Goal: Task Accomplishment & Management: Manage account settings

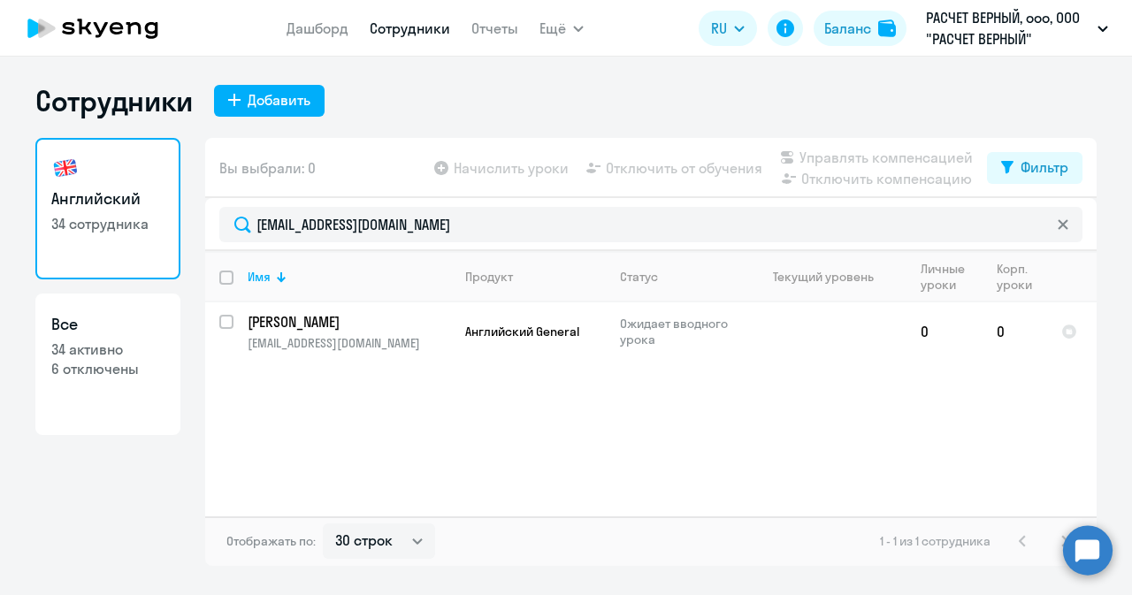
select select "30"
click at [338, 310] on td "[PERSON_NAME] [PERSON_NAME] [EMAIL_ADDRESS][DOMAIN_NAME]" at bounding box center [343, 332] width 218 height 58
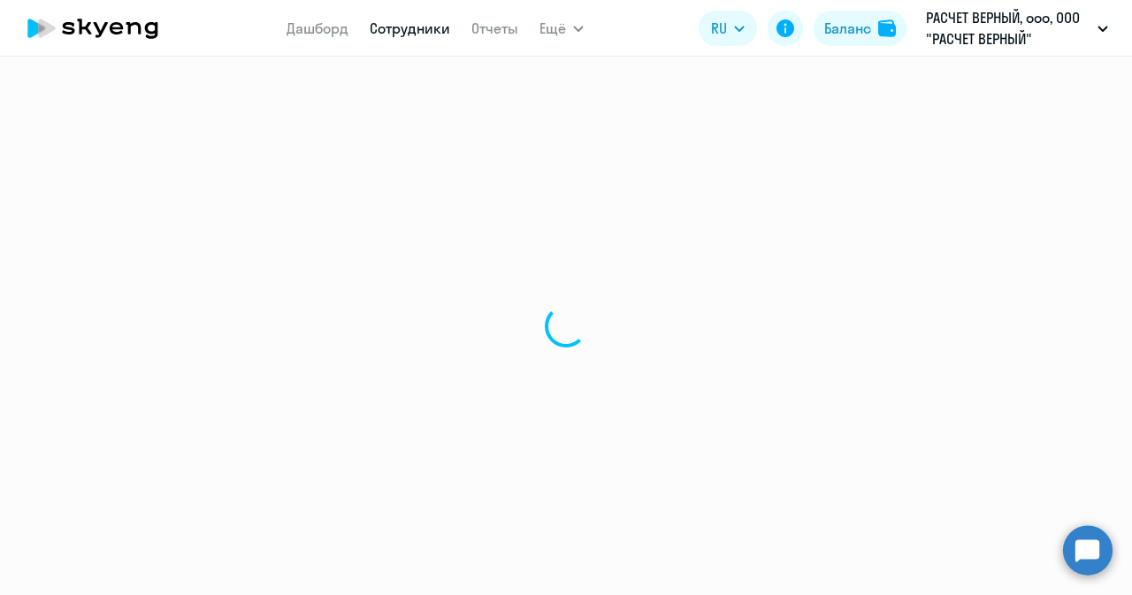
select select "english"
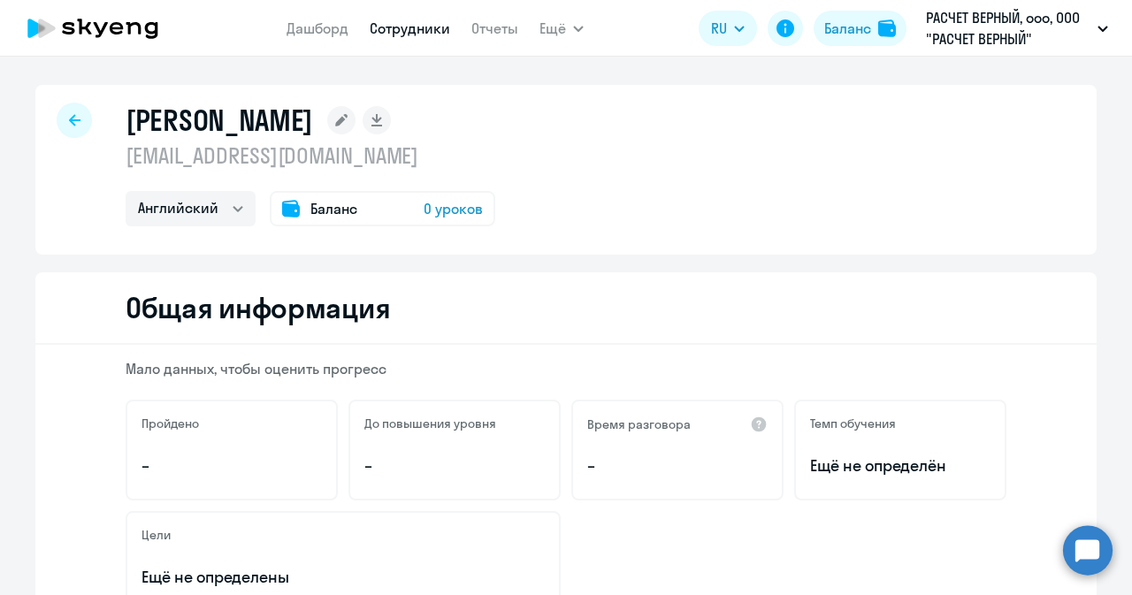
click at [317, 208] on span "Баланс" at bounding box center [333, 208] width 47 height 21
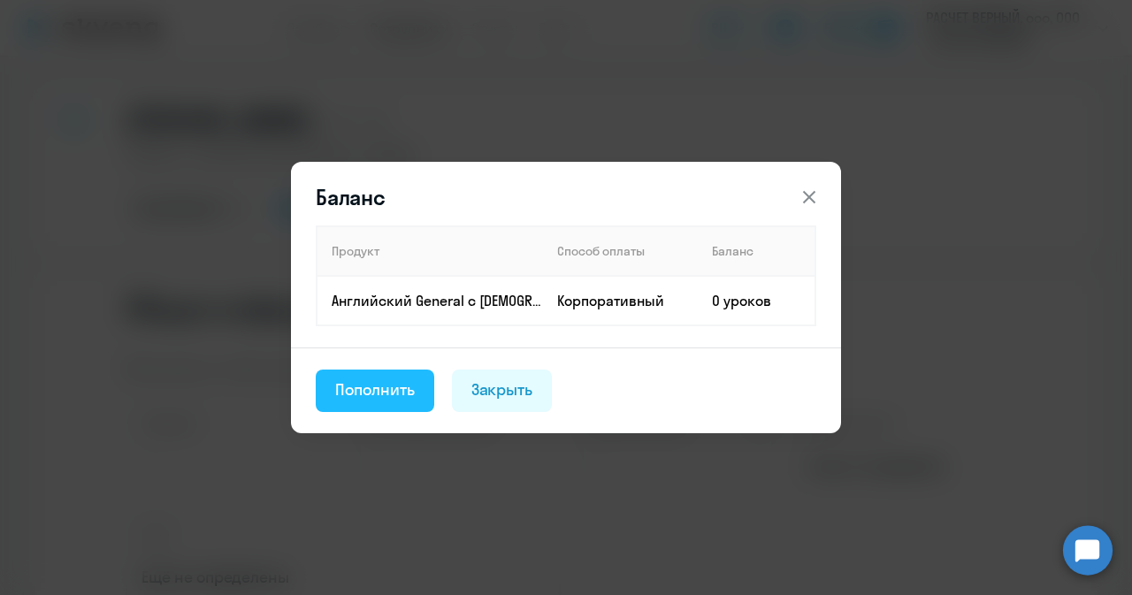
click at [382, 397] on div "Пополнить" at bounding box center [375, 390] width 80 height 23
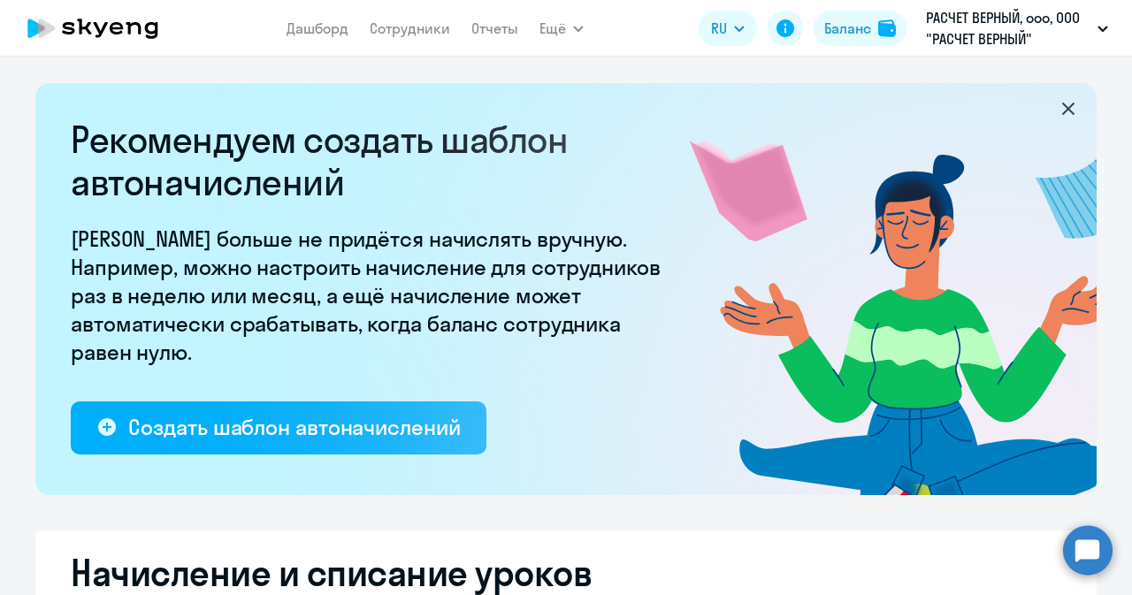
select select "10"
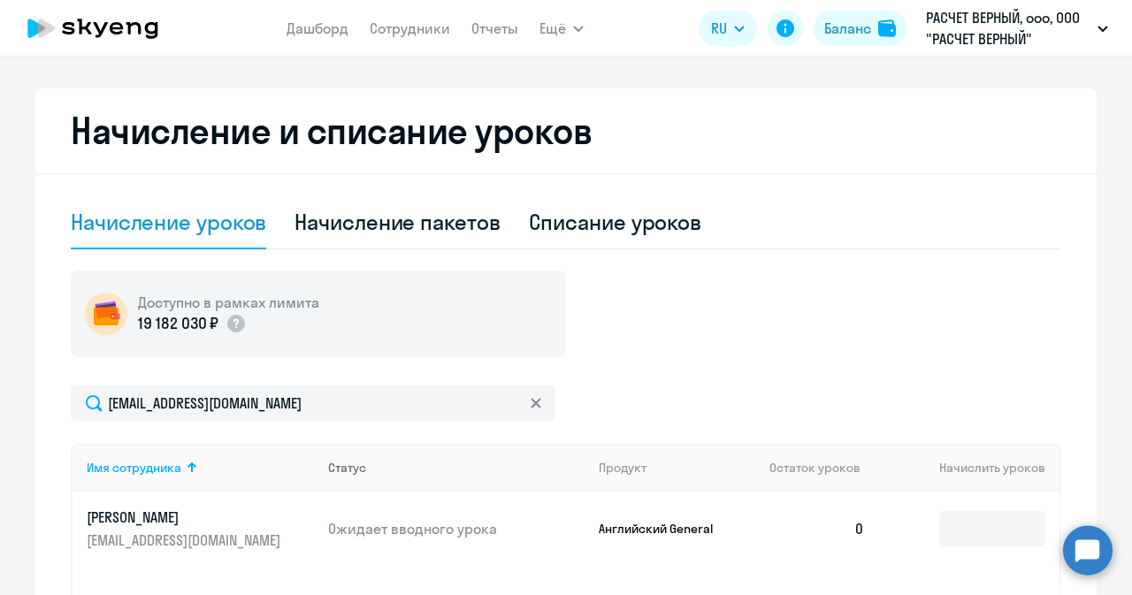
scroll to position [619, 0]
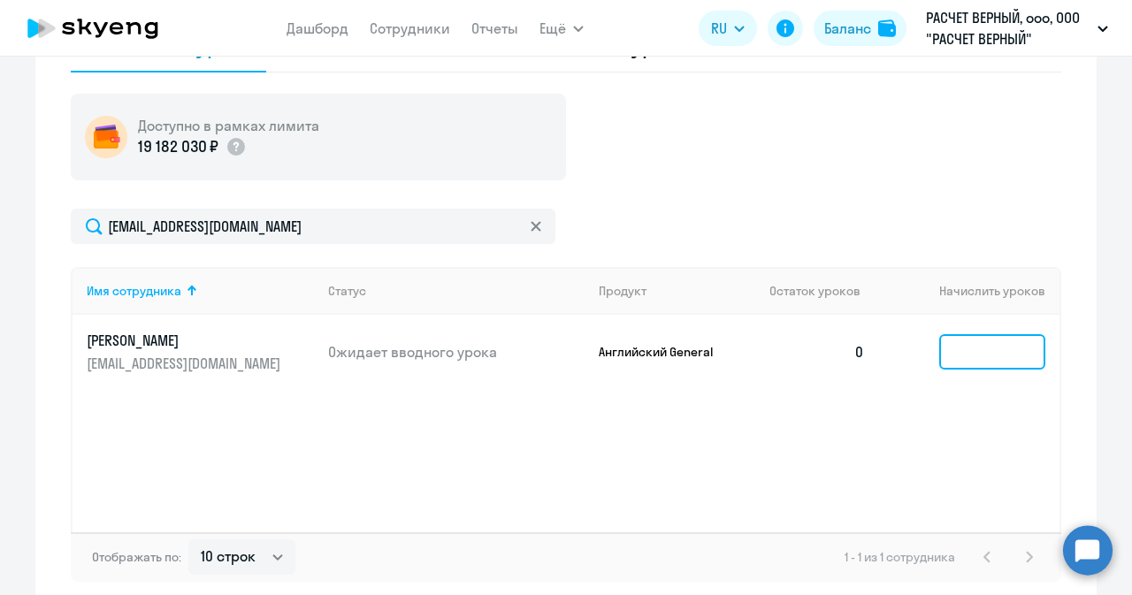
click at [978, 341] on input at bounding box center [992, 351] width 106 height 35
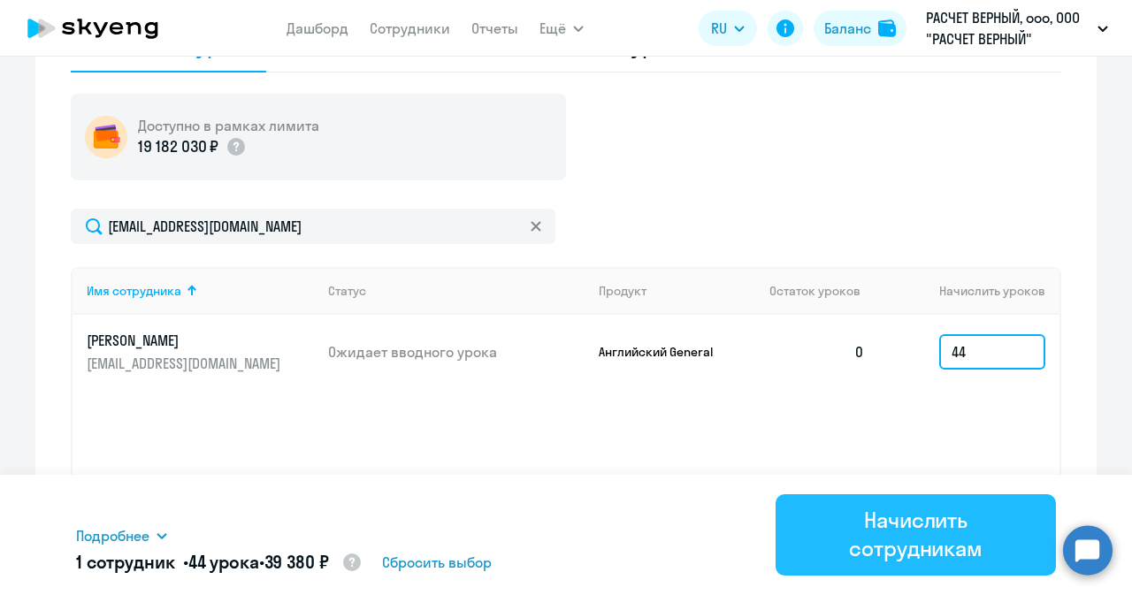
type input "44"
click at [883, 529] on div "Начислить сотрудникам" at bounding box center [916, 534] width 231 height 57
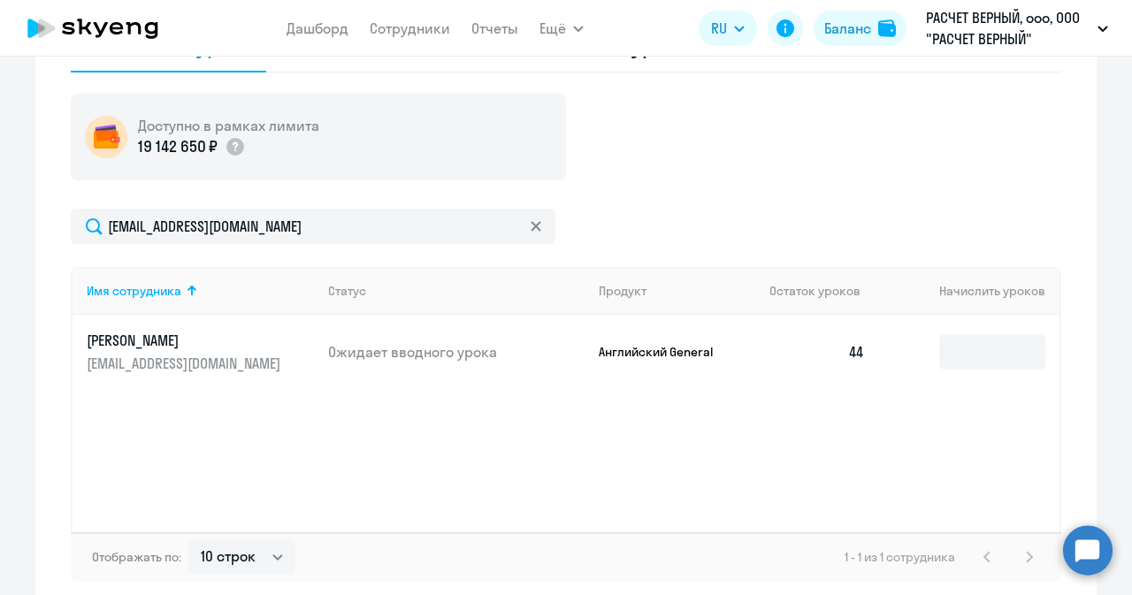
click at [255, 491] on div "Имя сотрудника Статус Продукт Остаток уроков [PERSON_NAME] уроков [PERSON_NAME]…" at bounding box center [566, 399] width 991 height 265
click at [414, 29] on link "Сотрудники" at bounding box center [410, 28] width 80 height 18
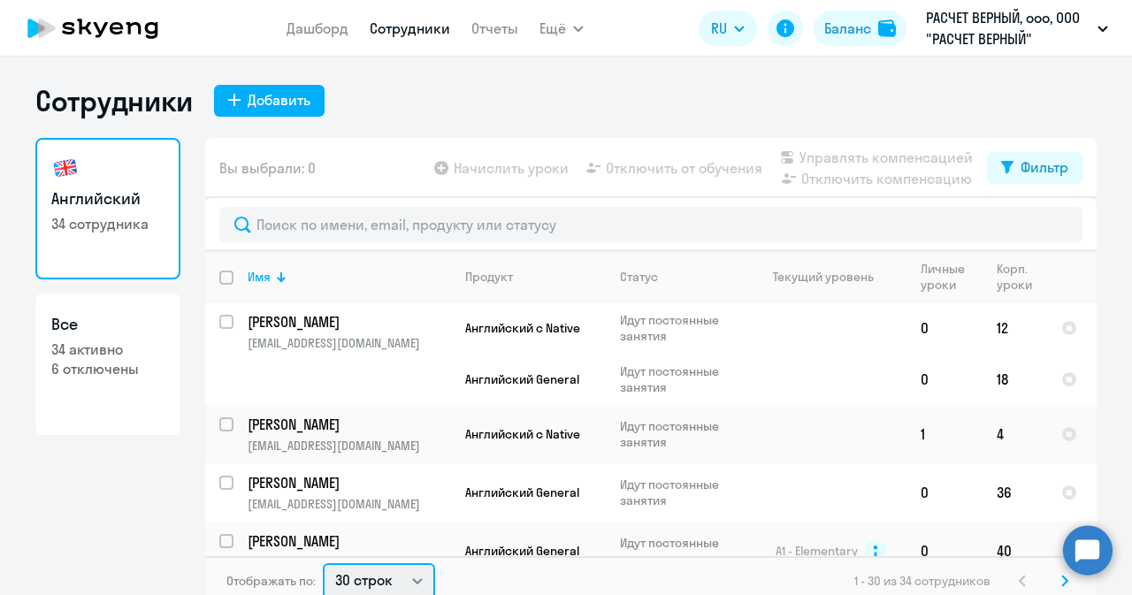
scroll to position [4, 0]
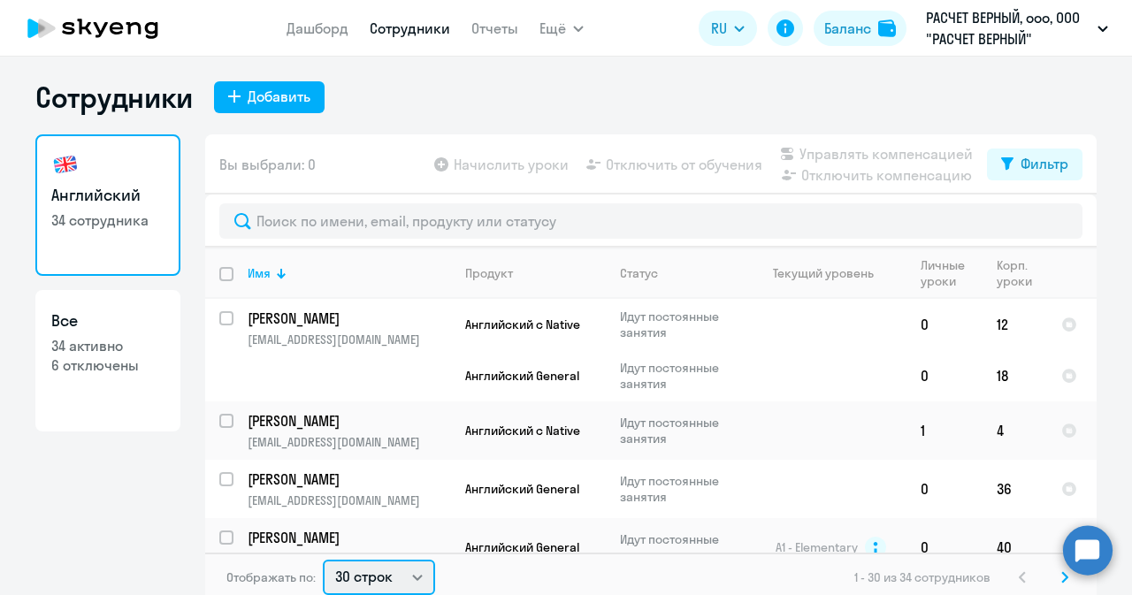
click at [394, 572] on select "30 строк 50 строк 100 строк" at bounding box center [379, 577] width 112 height 35
select select "50"
click at [323, 560] on select "30 строк 50 строк 100 строк" at bounding box center [379, 577] width 112 height 35
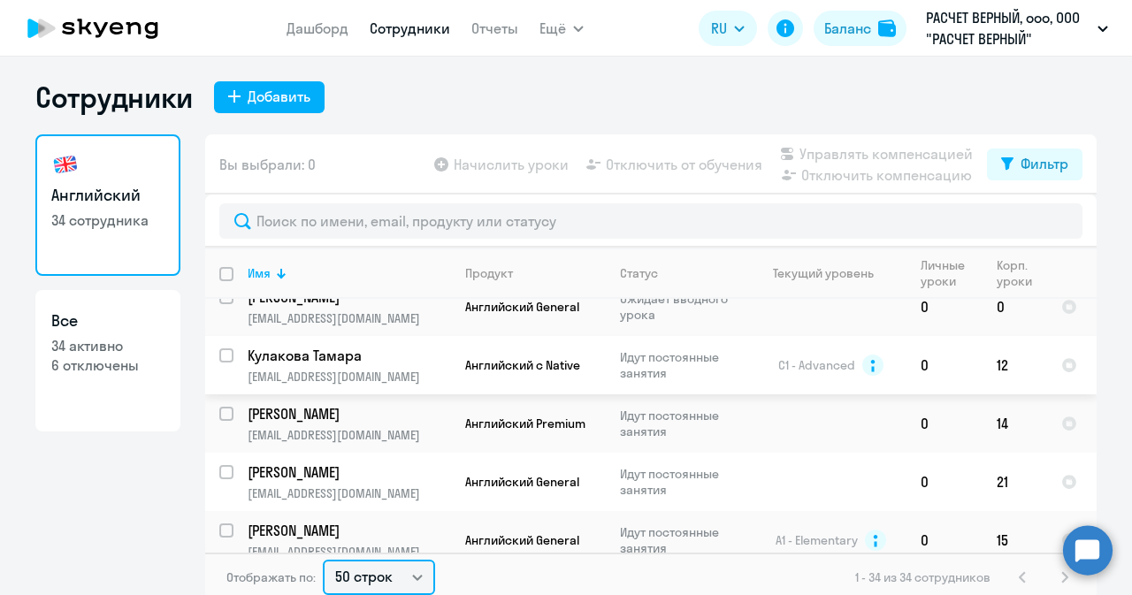
scroll to position [531, 0]
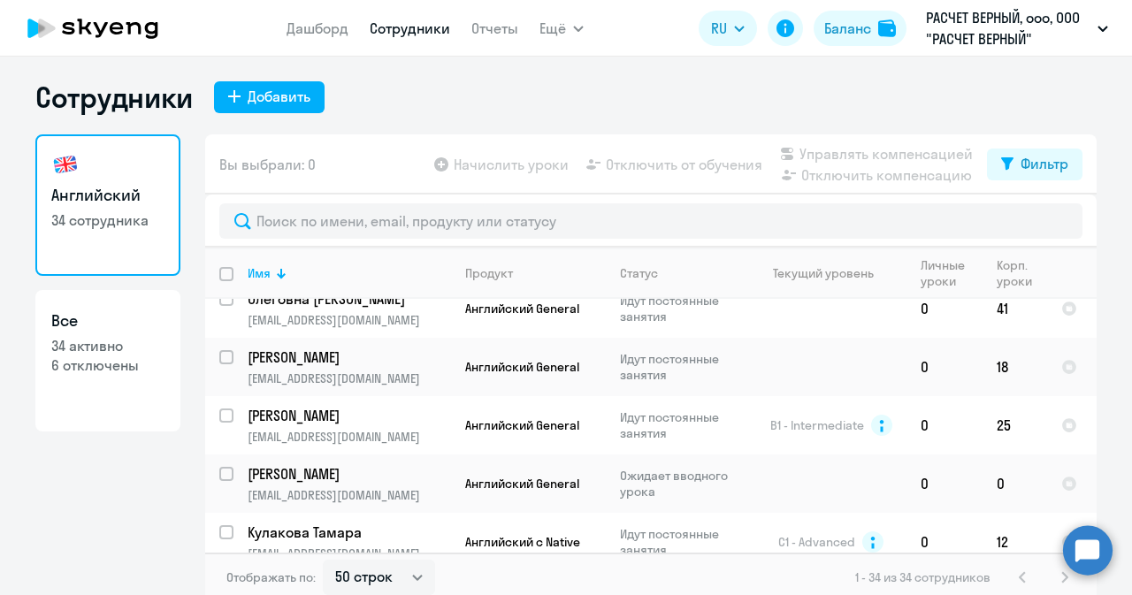
drag, startPoint x: 352, startPoint y: 352, endPoint x: 149, endPoint y: 511, distance: 258.4
click at [149, 512] on div "Английский 34 сотрудника Все 34 активно 6 отключены" at bounding box center [107, 362] width 145 height 457
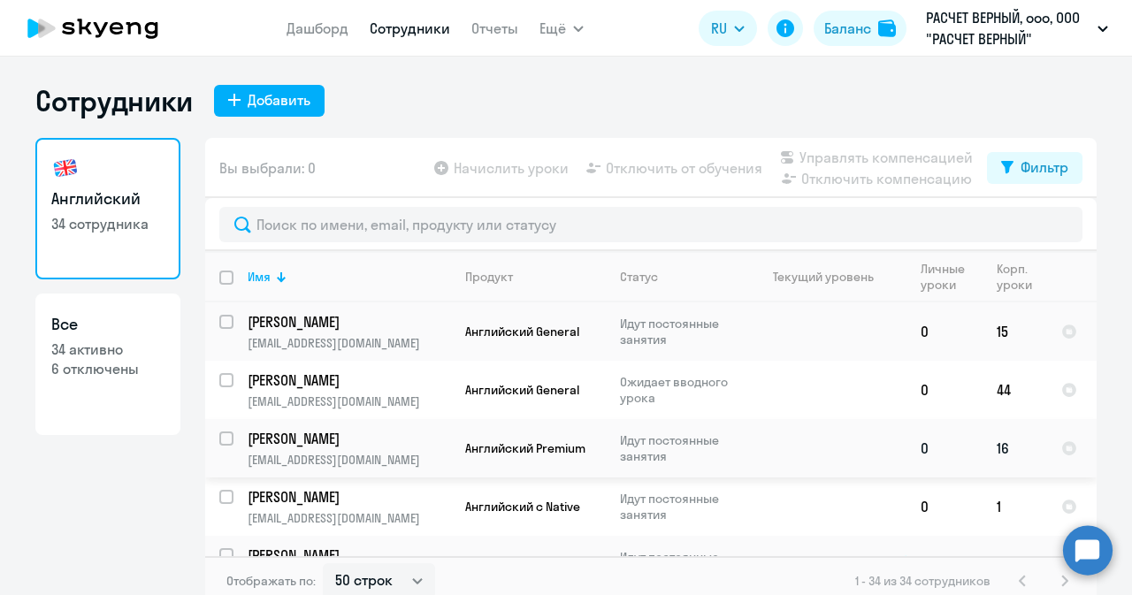
scroll to position [11, 0]
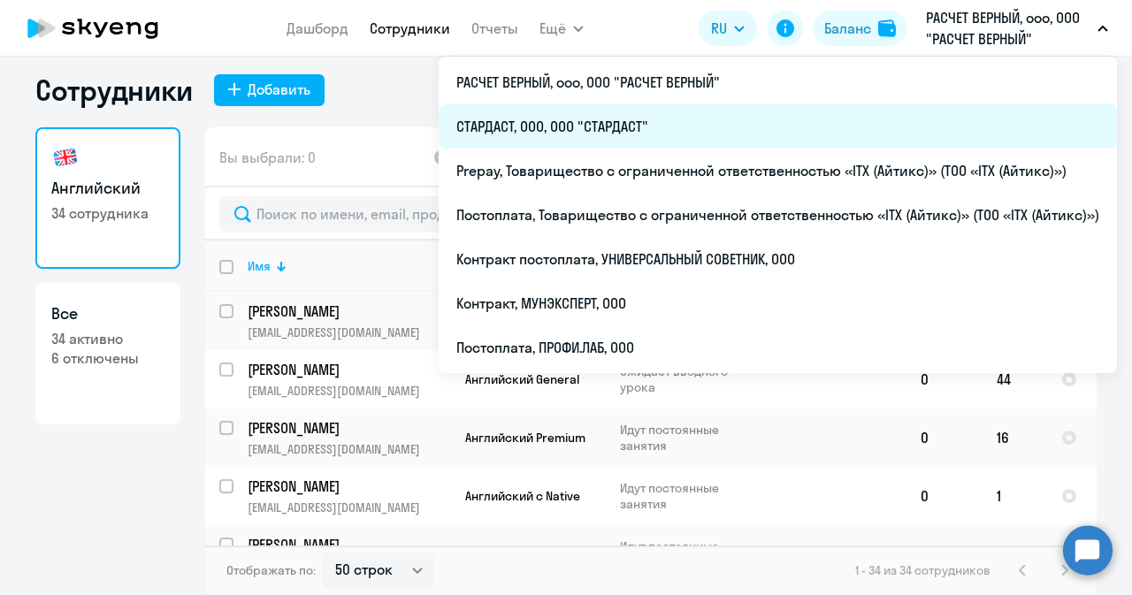
click at [617, 134] on li "СТАРДАСТ, ООО, ООО "СТАРДАСТ"" at bounding box center [778, 126] width 678 height 44
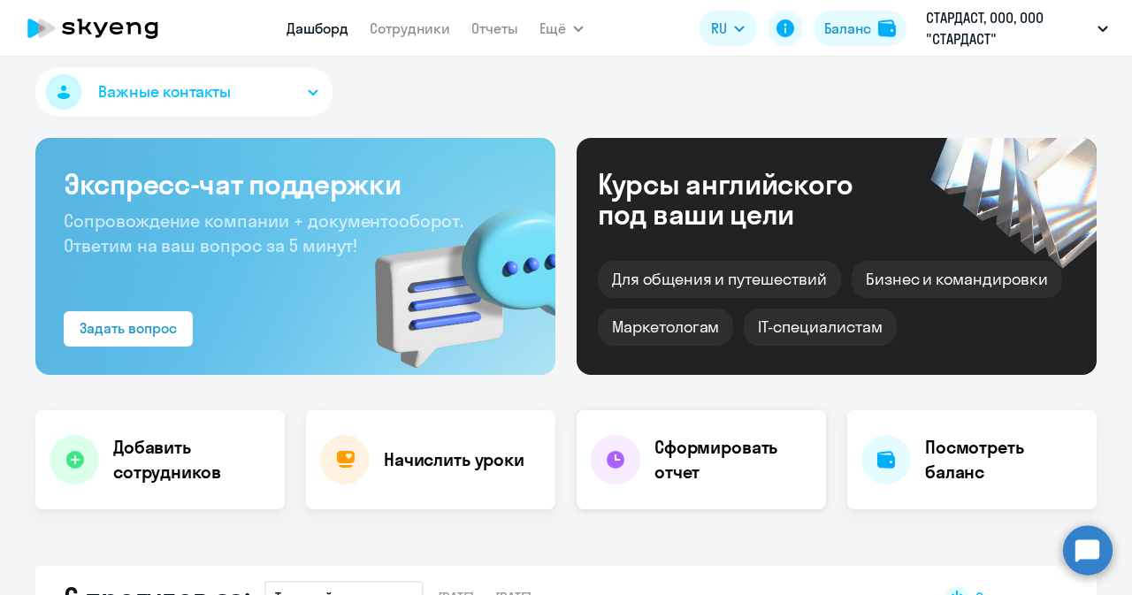
select select "30"
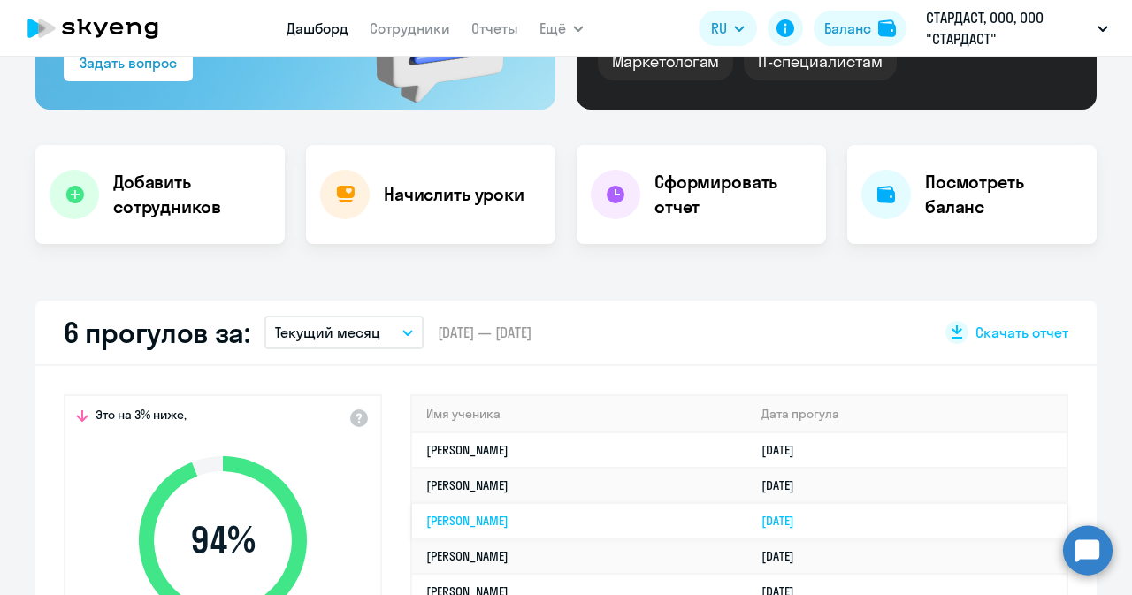
scroll to position [453, 0]
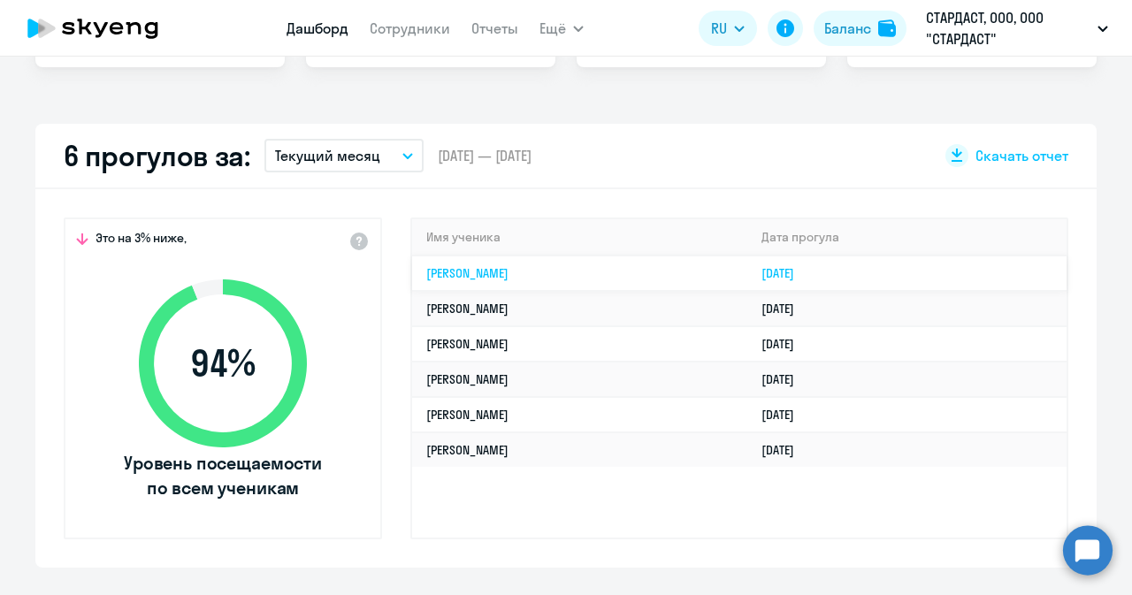
click at [497, 270] on link "[PERSON_NAME]" at bounding box center [467, 273] width 82 height 16
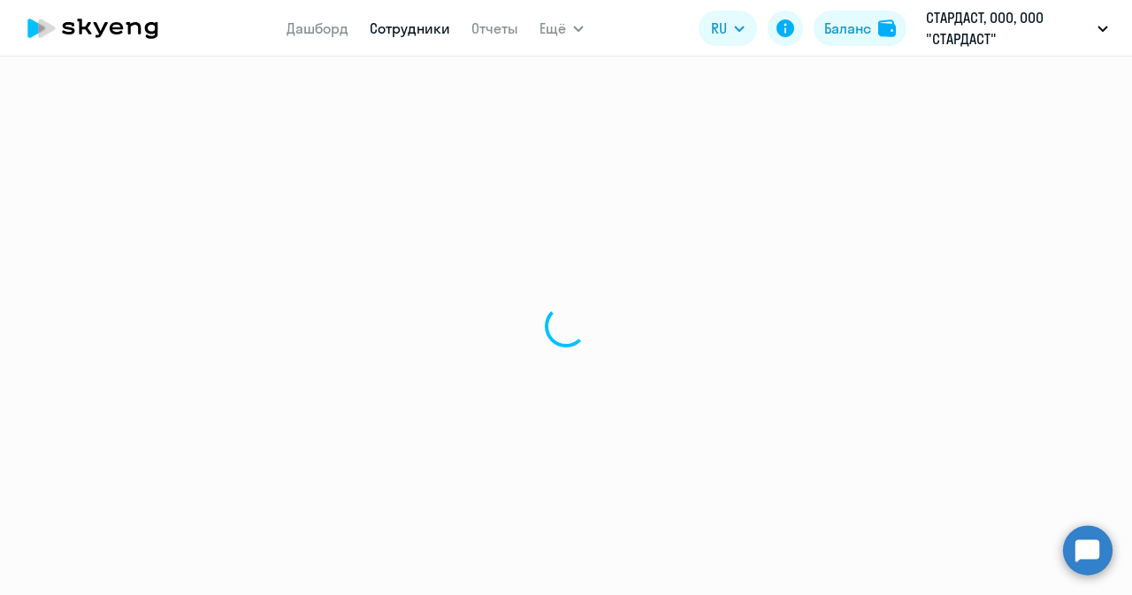
select select "english"
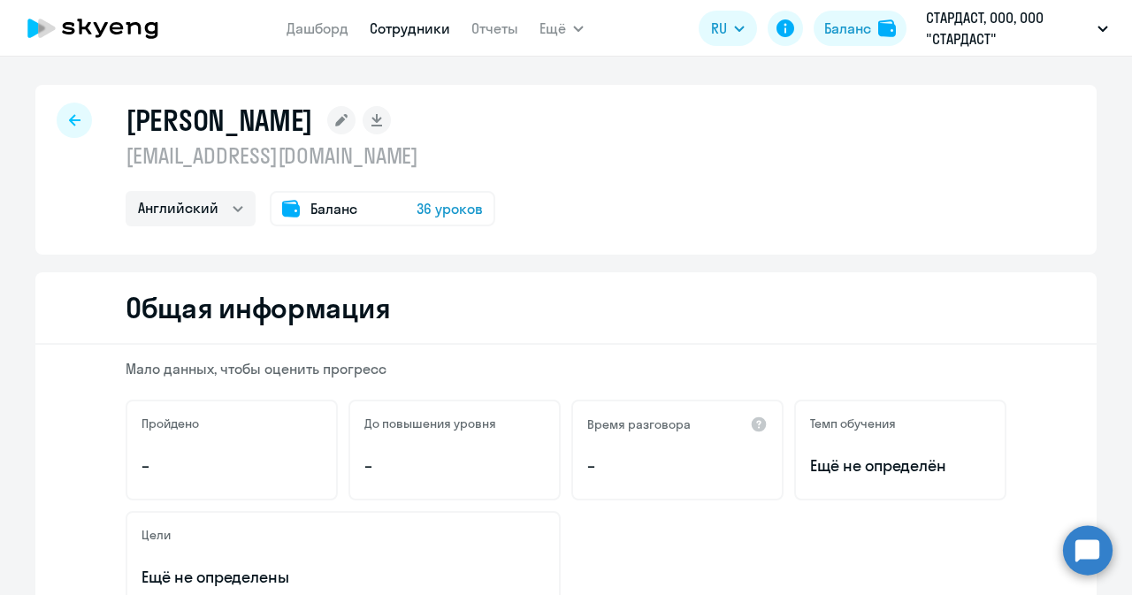
scroll to position [442, 0]
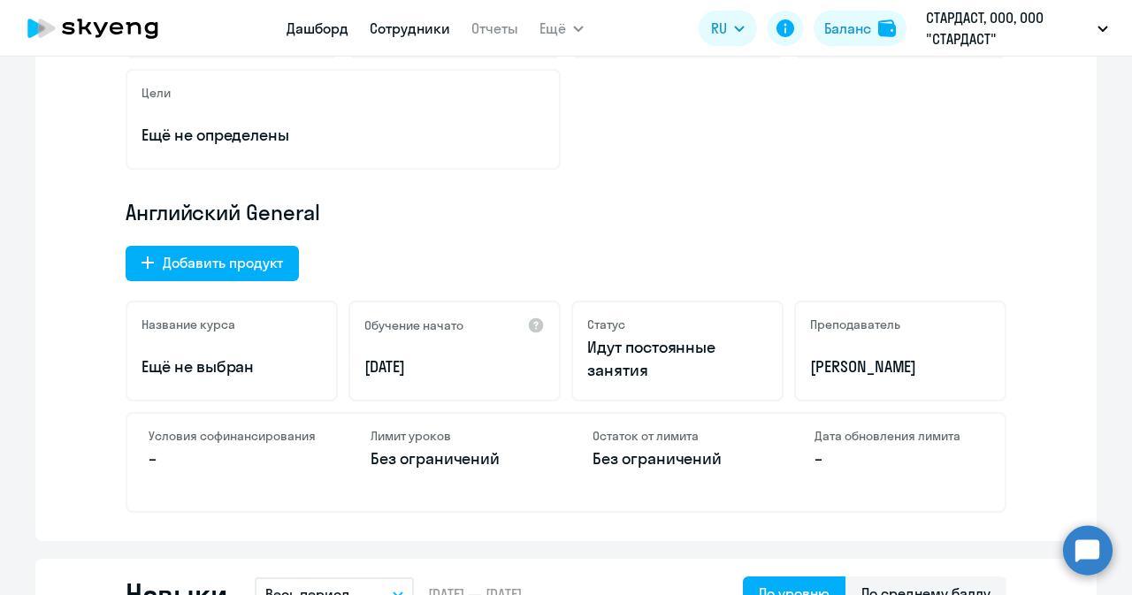
click at [308, 29] on link "Дашборд" at bounding box center [318, 28] width 62 height 18
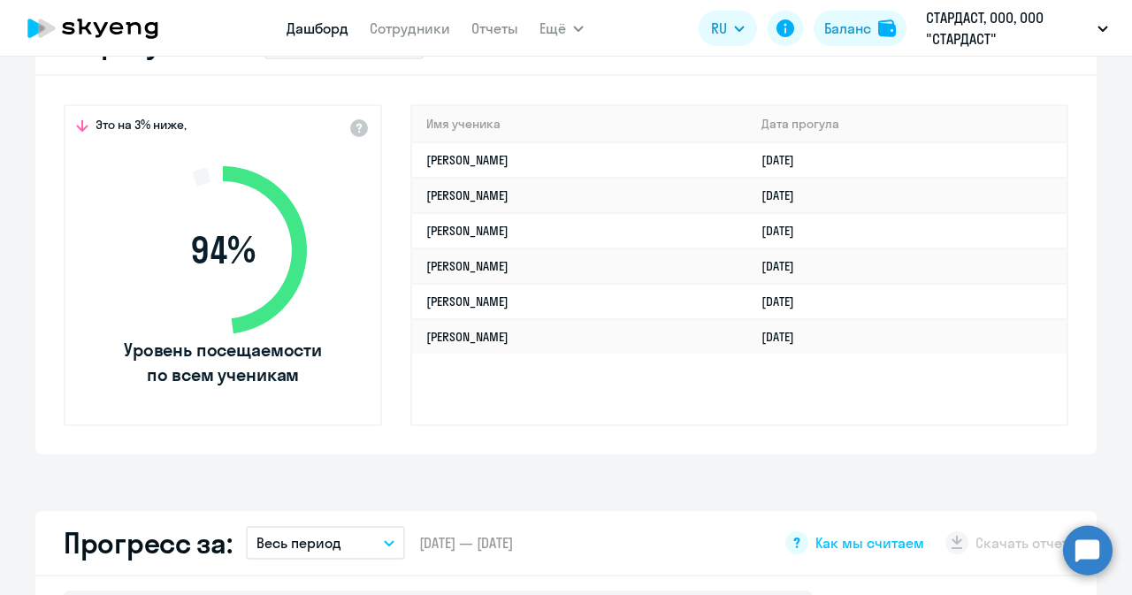
select select "30"
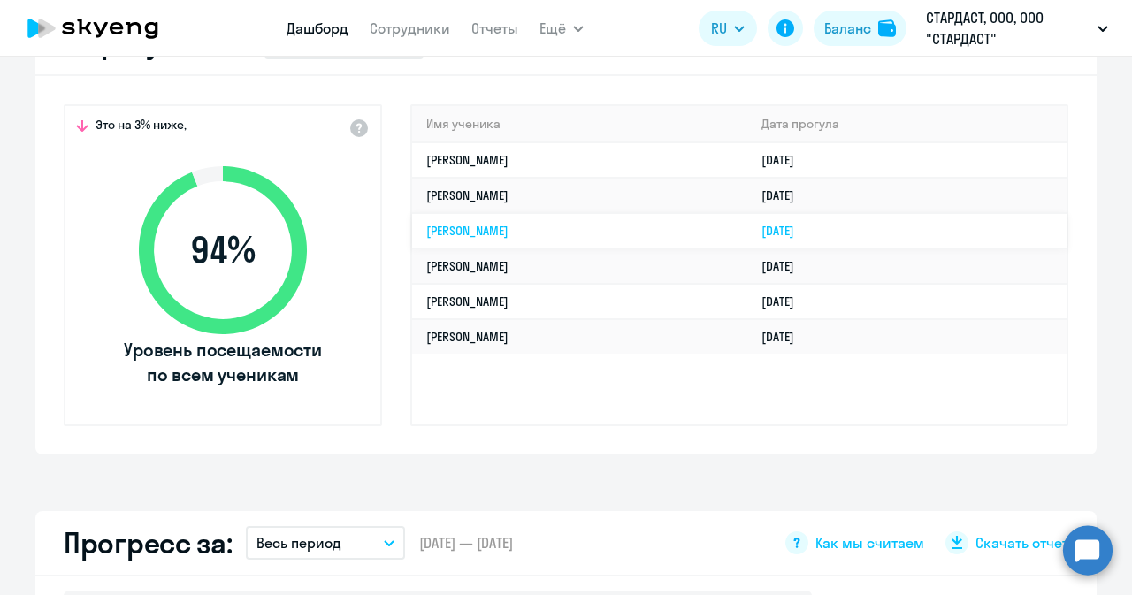
click at [479, 231] on link "[PERSON_NAME]" at bounding box center [467, 231] width 82 height 16
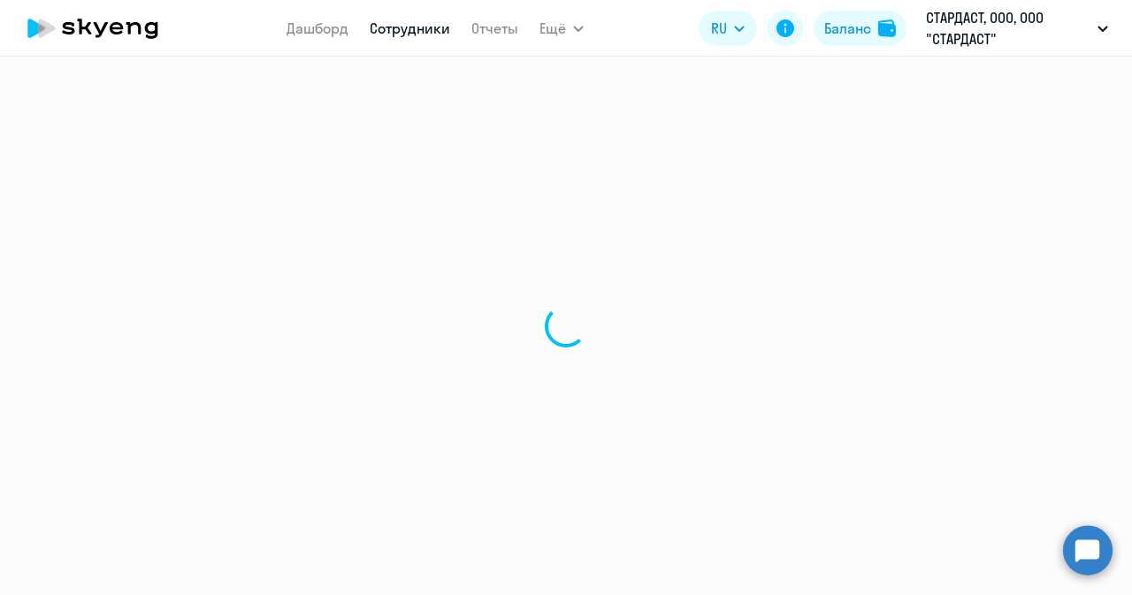
select select "english"
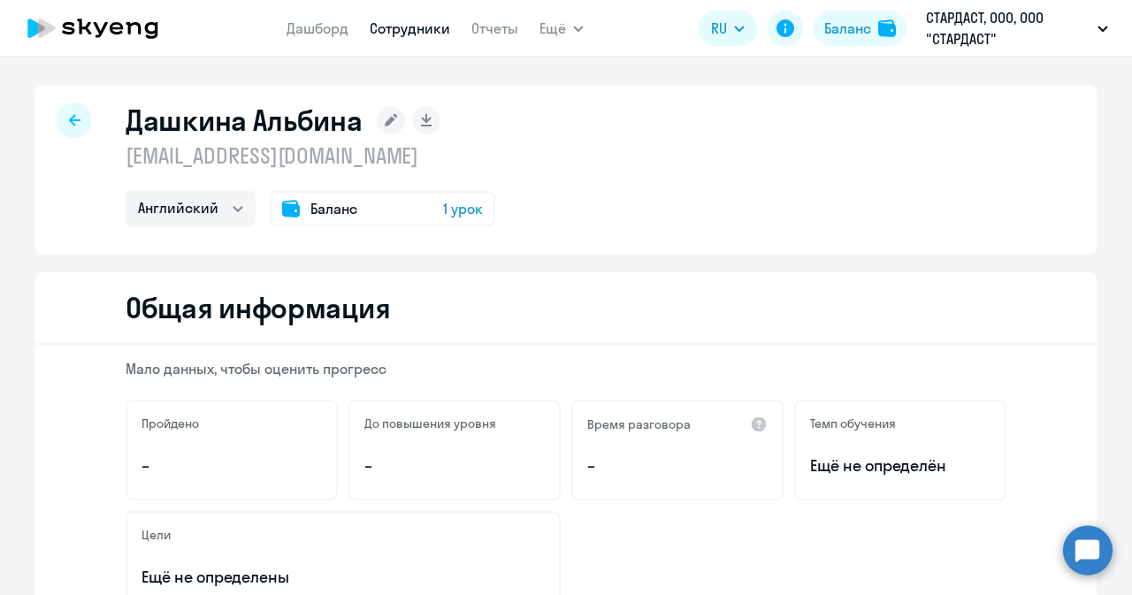
click at [69, 122] on icon at bounding box center [74, 120] width 11 height 12
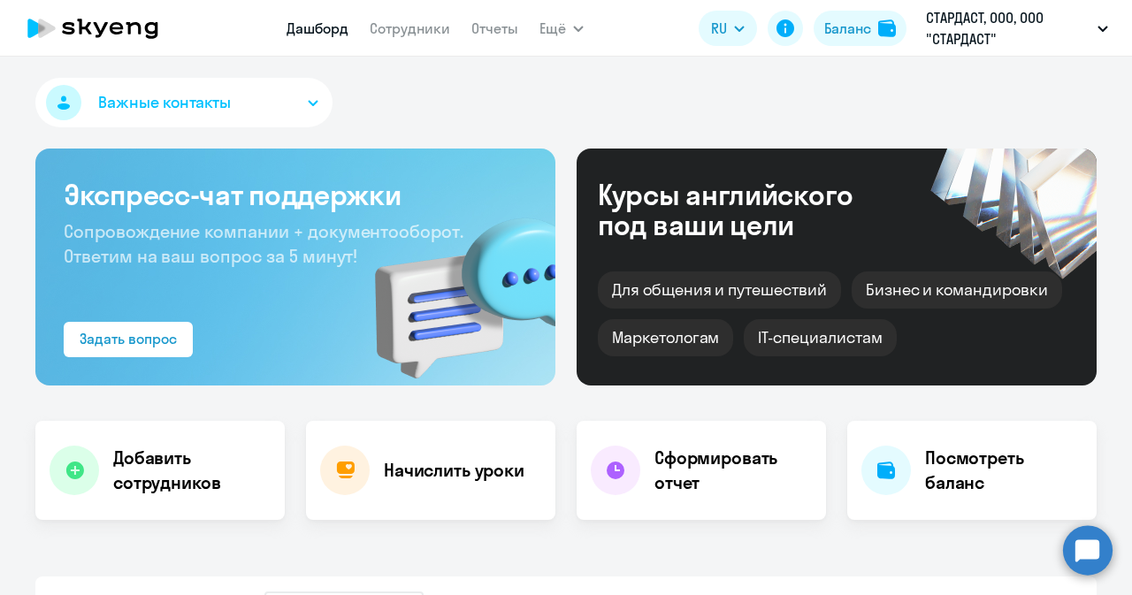
select select "30"
click at [395, 31] on link "Сотрудники" at bounding box center [410, 28] width 80 height 18
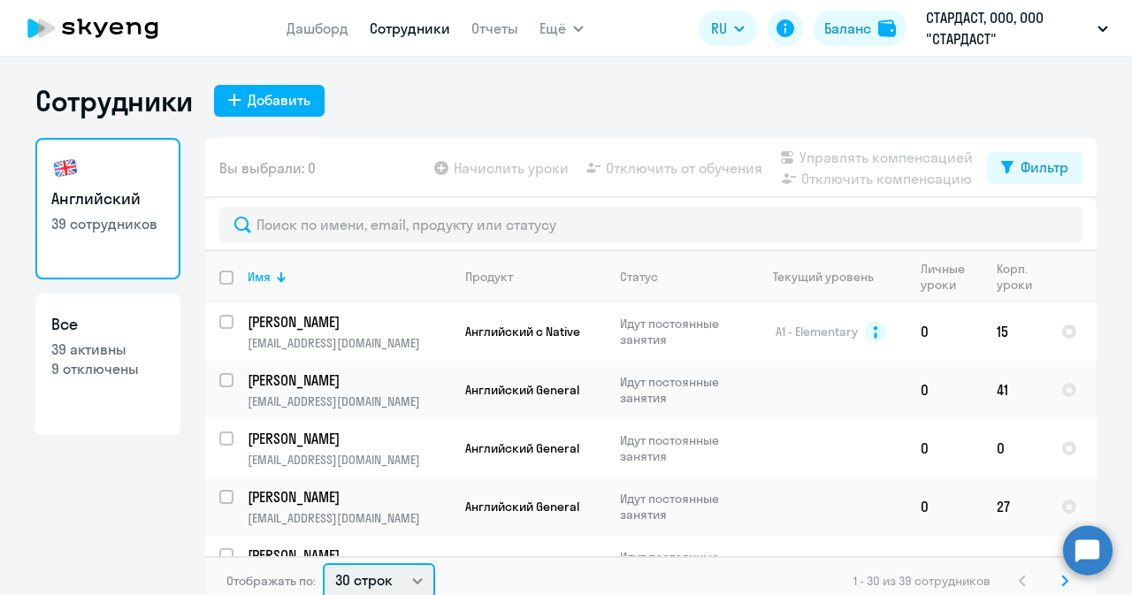
scroll to position [4, 0]
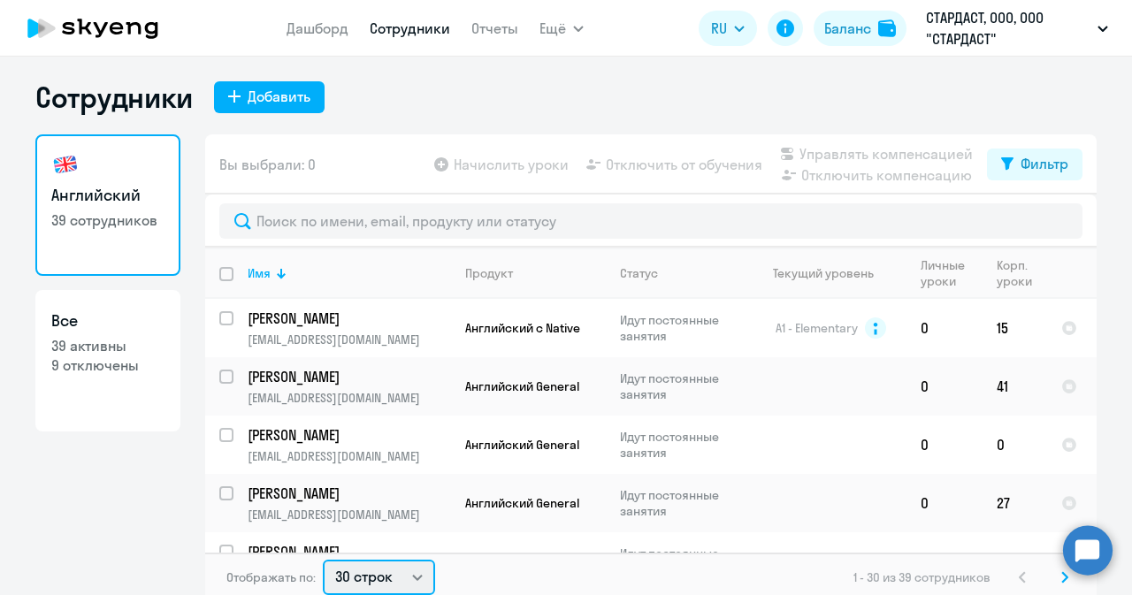
click at [410, 589] on select "30 строк 50 строк 100 строк" at bounding box center [379, 577] width 112 height 35
select select "50"
click at [323, 560] on select "30 строк 50 строк 100 строк" at bounding box center [379, 577] width 112 height 35
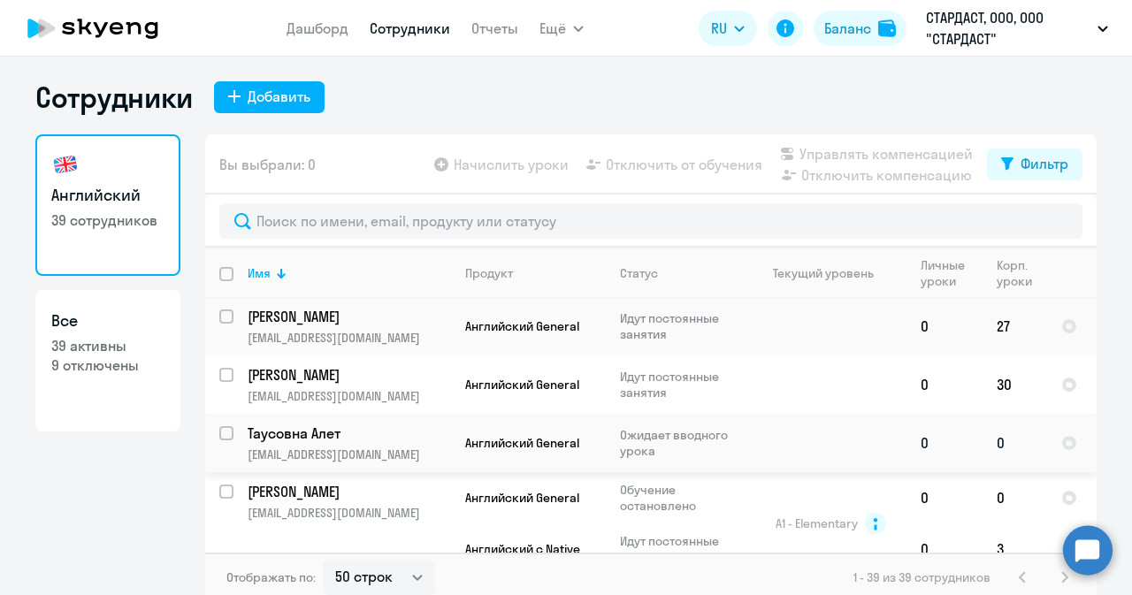
click at [319, 436] on p "Таусовна Алет" at bounding box center [348, 433] width 200 height 19
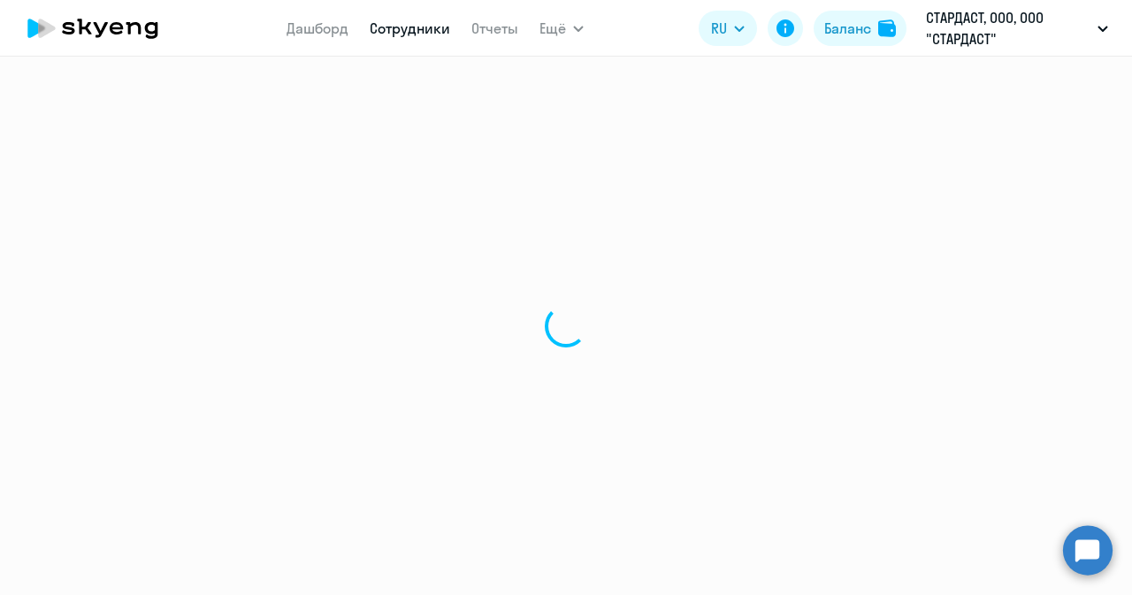
select select "english"
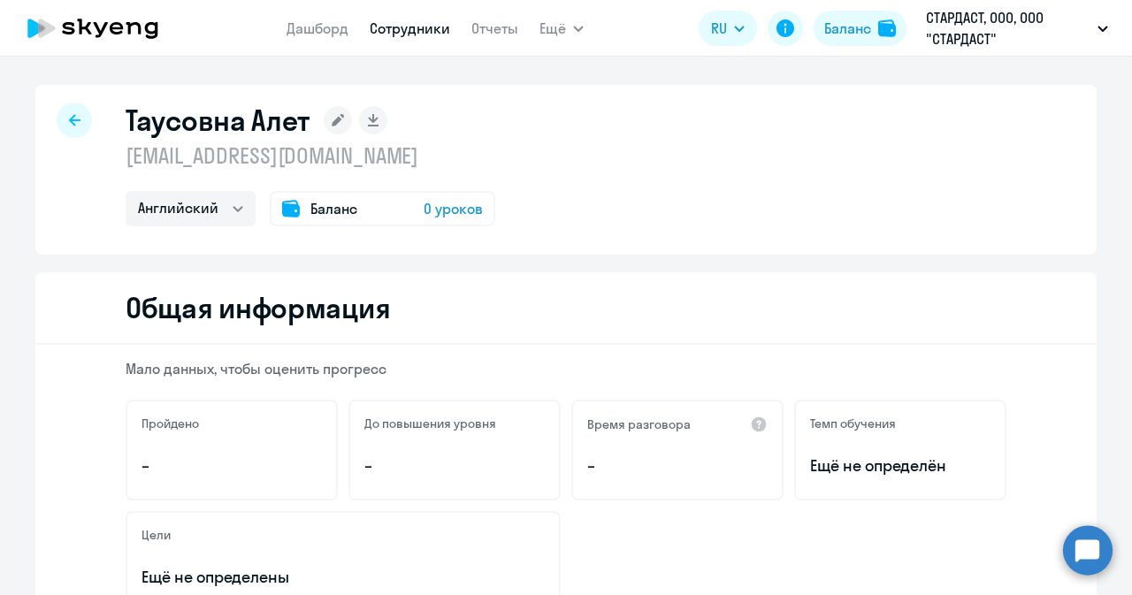
click at [326, 201] on span "Баланс" at bounding box center [333, 208] width 47 height 21
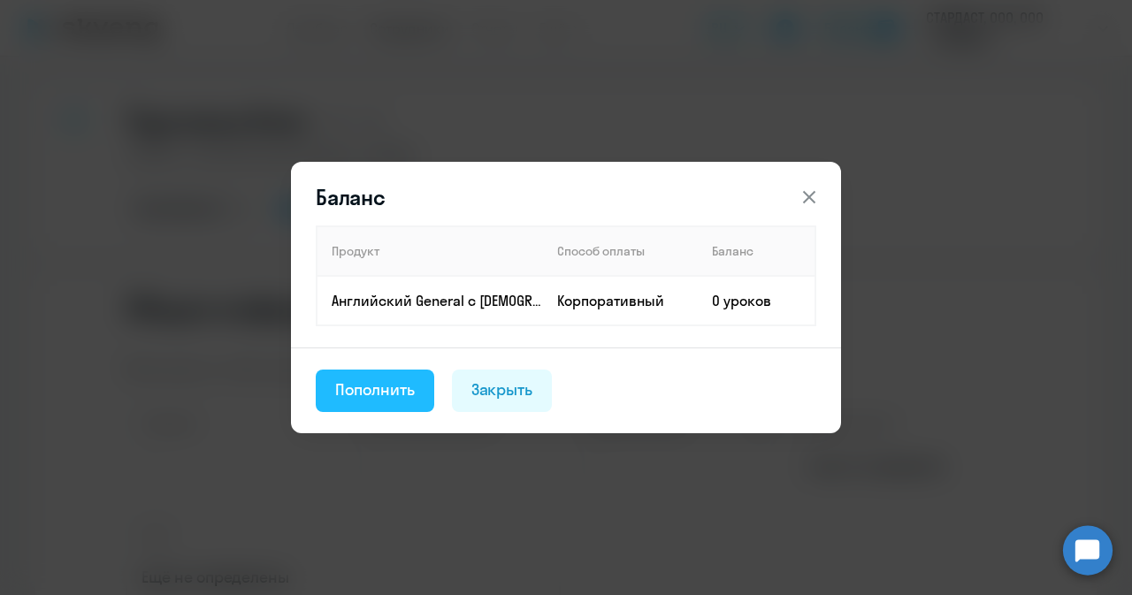
click at [367, 387] on div "Пополнить" at bounding box center [375, 390] width 80 height 23
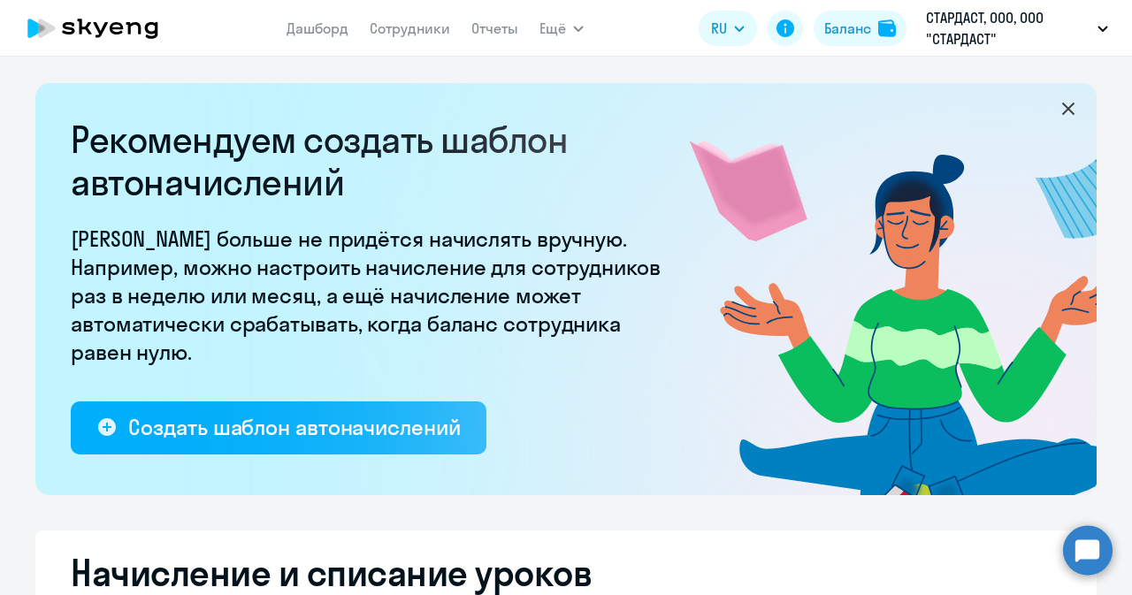
select select "10"
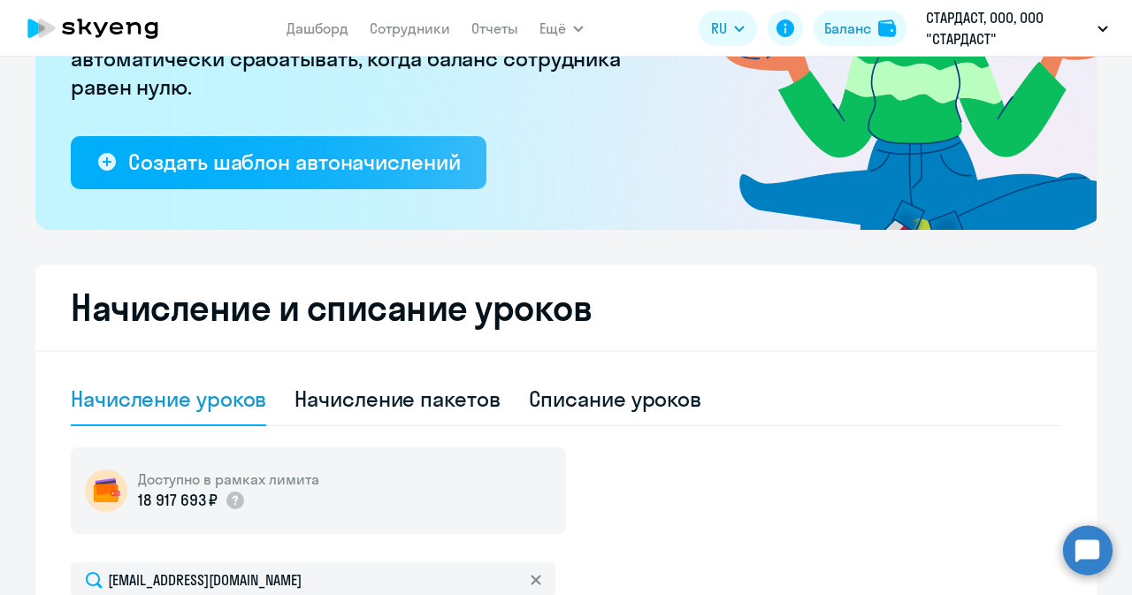
scroll to position [531, 0]
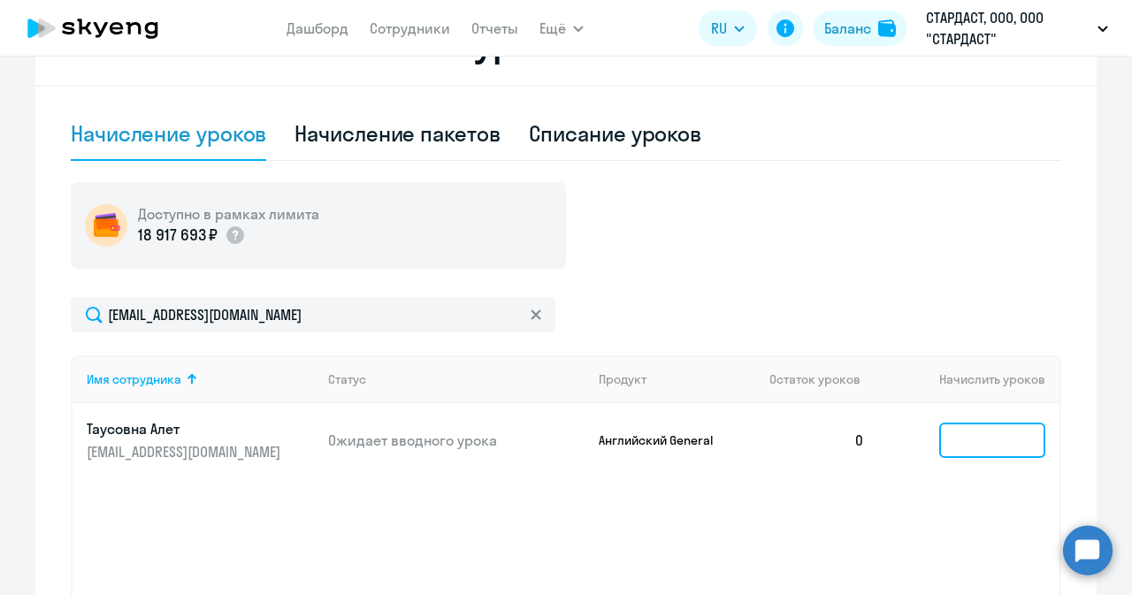
click at [987, 434] on input at bounding box center [992, 440] width 106 height 35
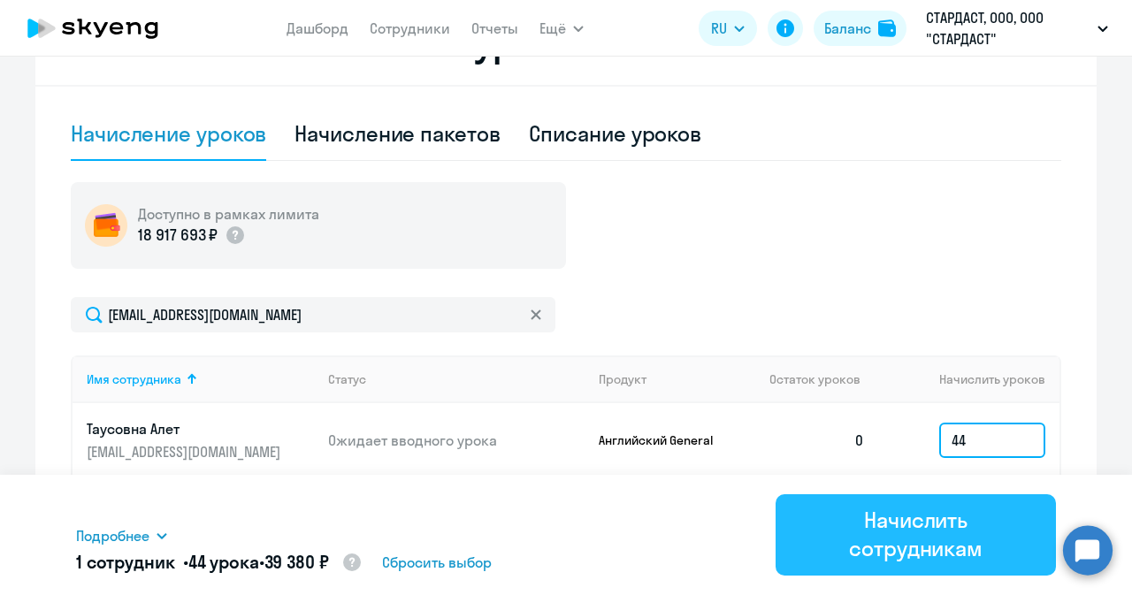
type input "44"
click at [886, 530] on div "Начислить сотрудникам" at bounding box center [916, 534] width 231 height 57
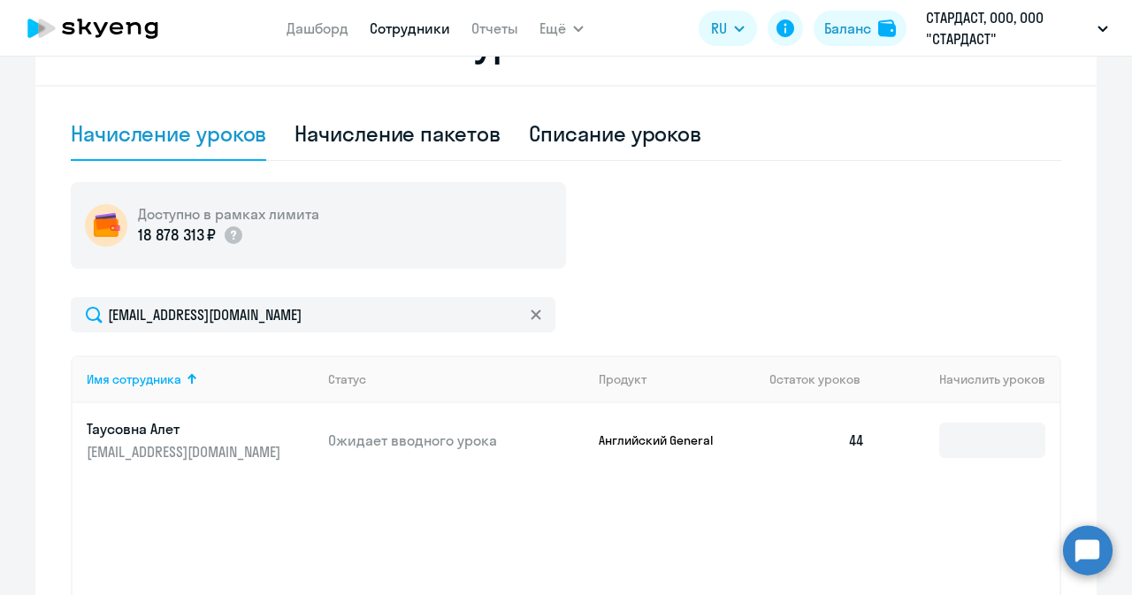
click at [405, 27] on link "Сотрудники" at bounding box center [410, 28] width 80 height 18
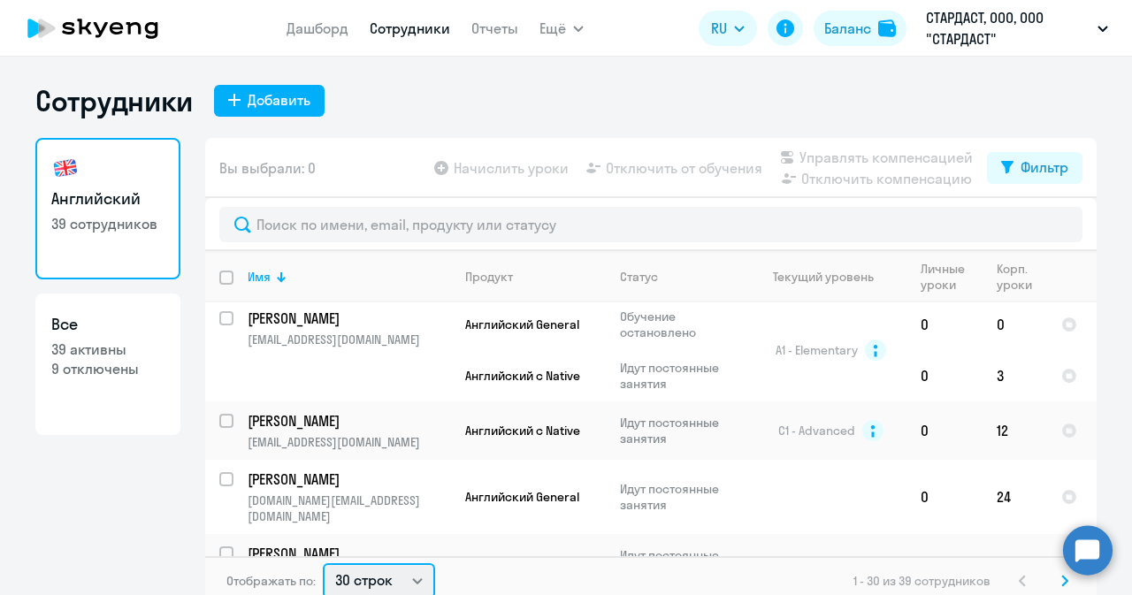
scroll to position [4, 0]
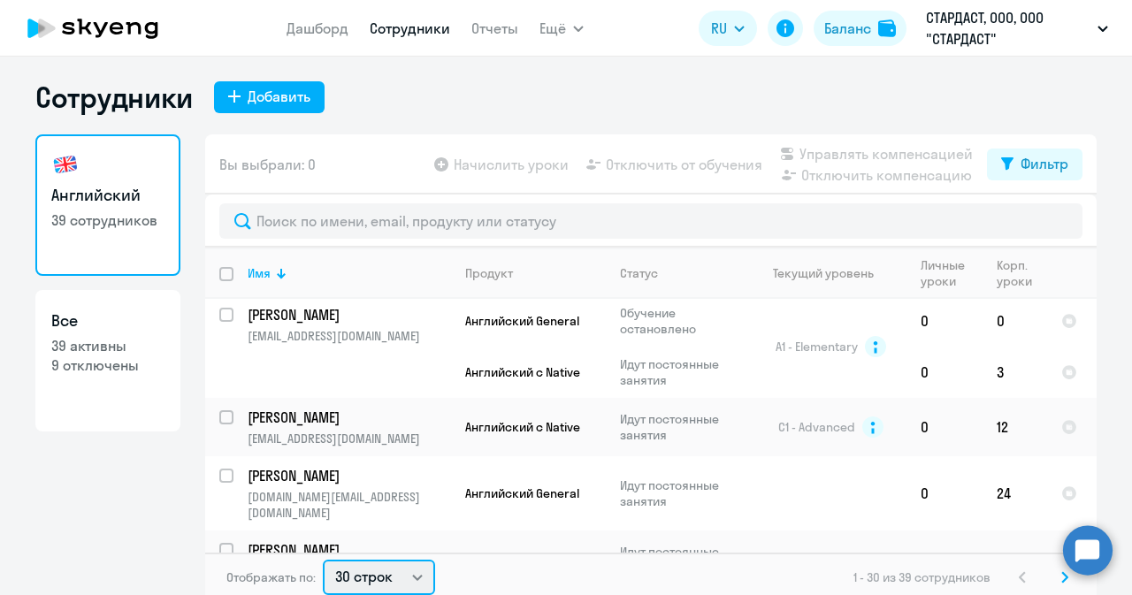
click at [403, 578] on select "30 строк 50 строк 100 строк" at bounding box center [379, 577] width 112 height 35
select select "50"
click at [323, 560] on select "30 строк 50 строк 100 строк" at bounding box center [379, 577] width 112 height 35
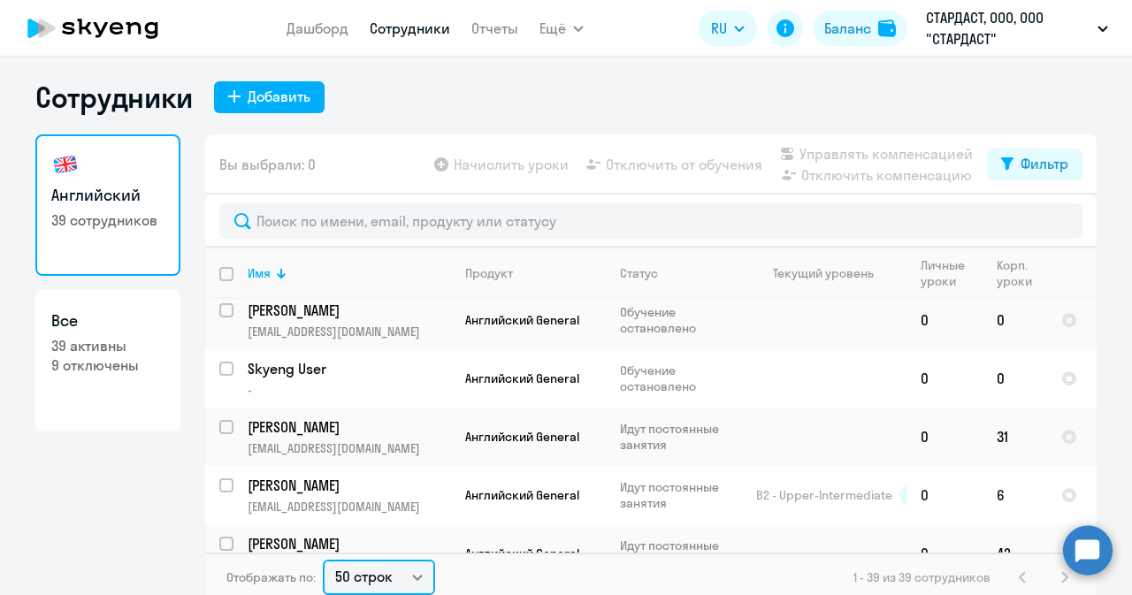
scroll to position [11, 0]
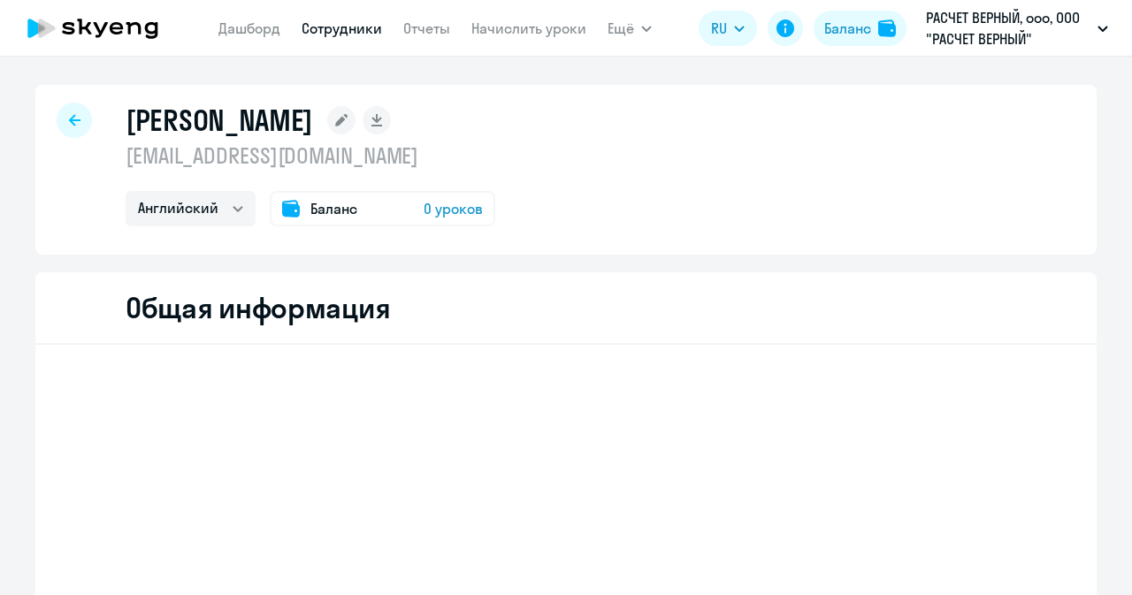
select select "english"
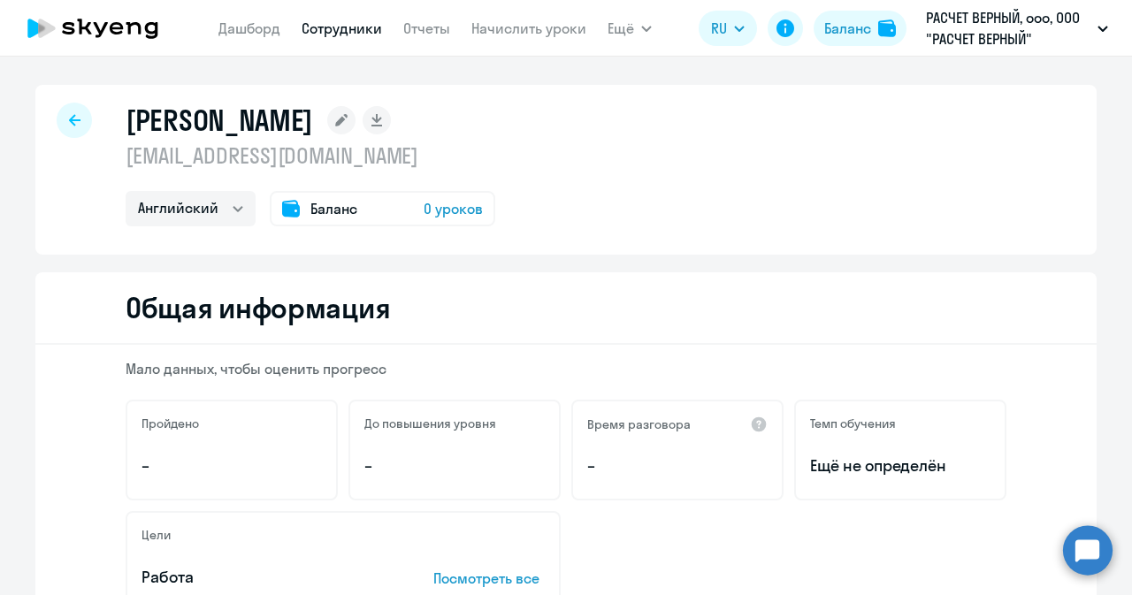
click at [424, 206] on span "0 уроков" at bounding box center [453, 208] width 59 height 21
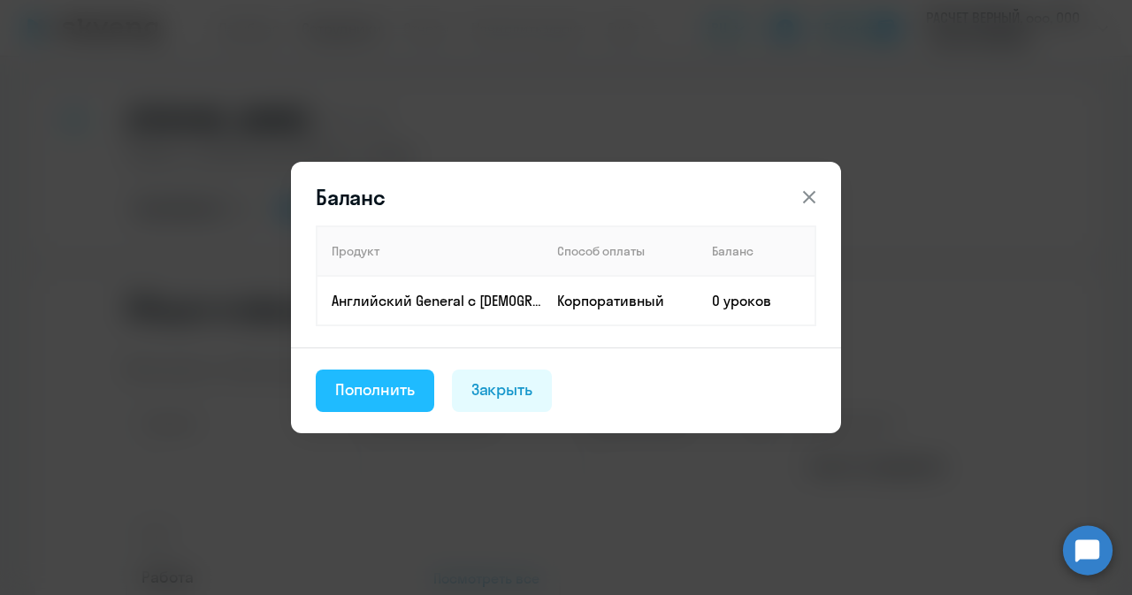
click at [398, 387] on div "Пополнить" at bounding box center [375, 390] width 80 height 23
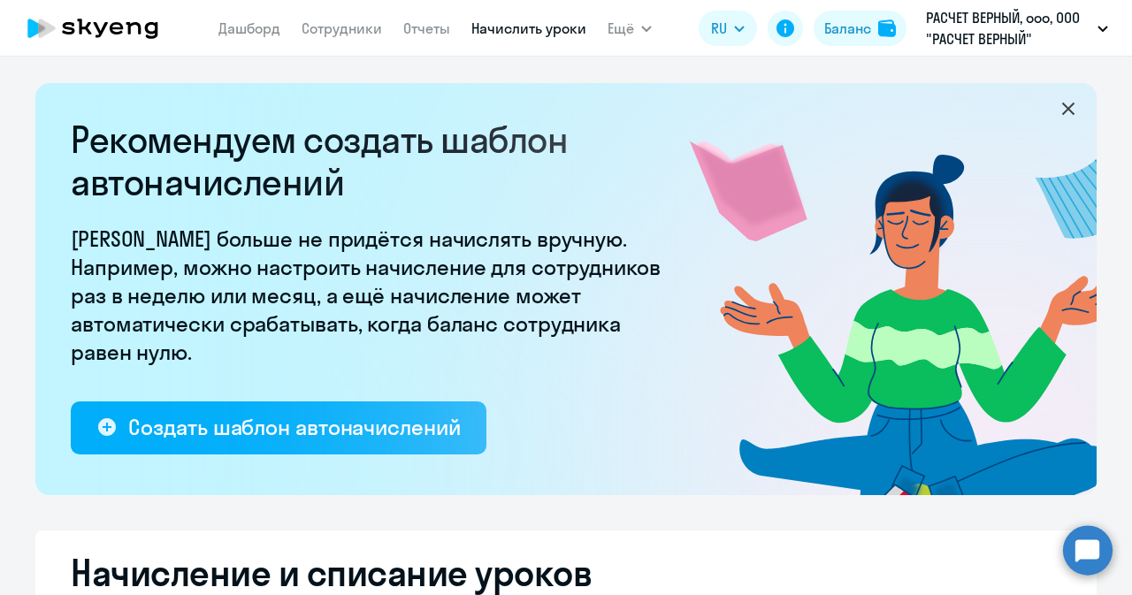
select select "10"
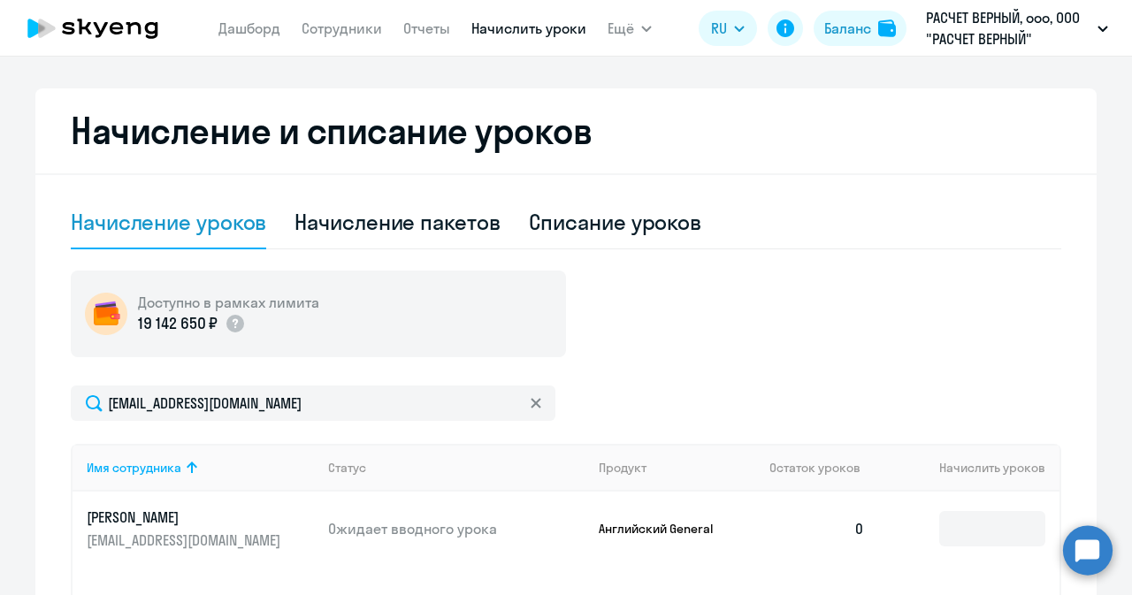
scroll to position [531, 0]
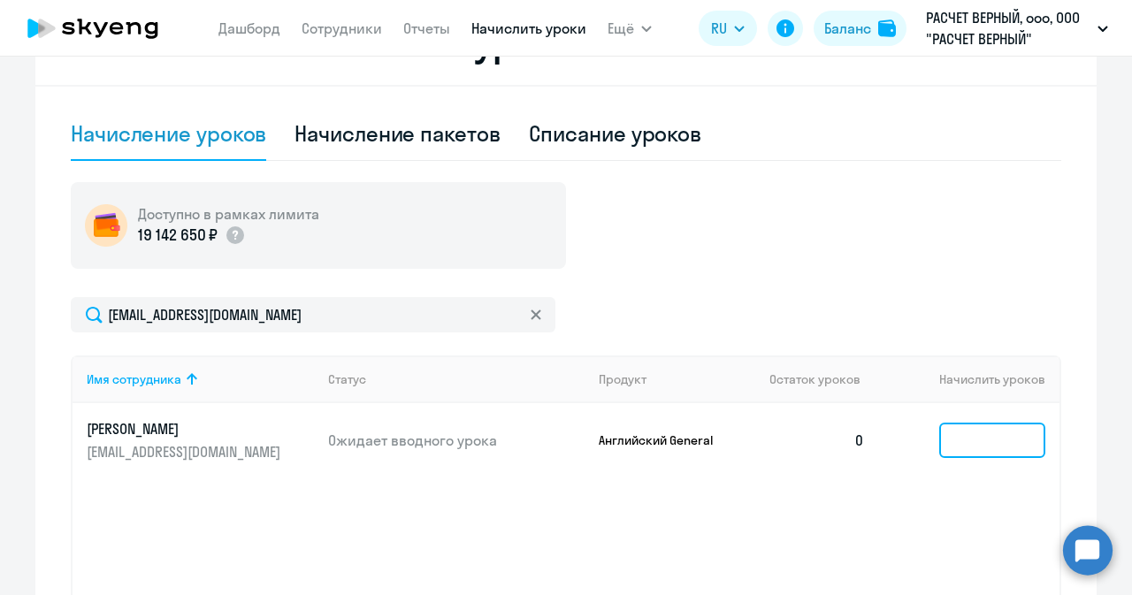
click at [975, 437] on input at bounding box center [992, 440] width 106 height 35
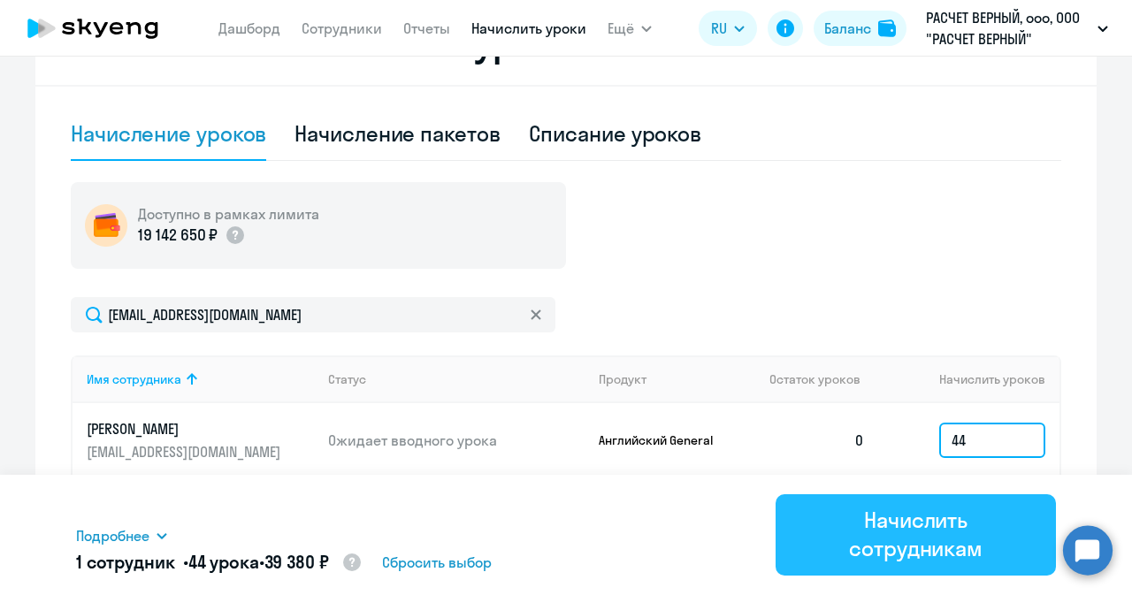
type input "44"
click at [933, 549] on div "Начислить сотрудникам" at bounding box center [916, 534] width 231 height 57
